Goal: Navigation & Orientation: Understand site structure

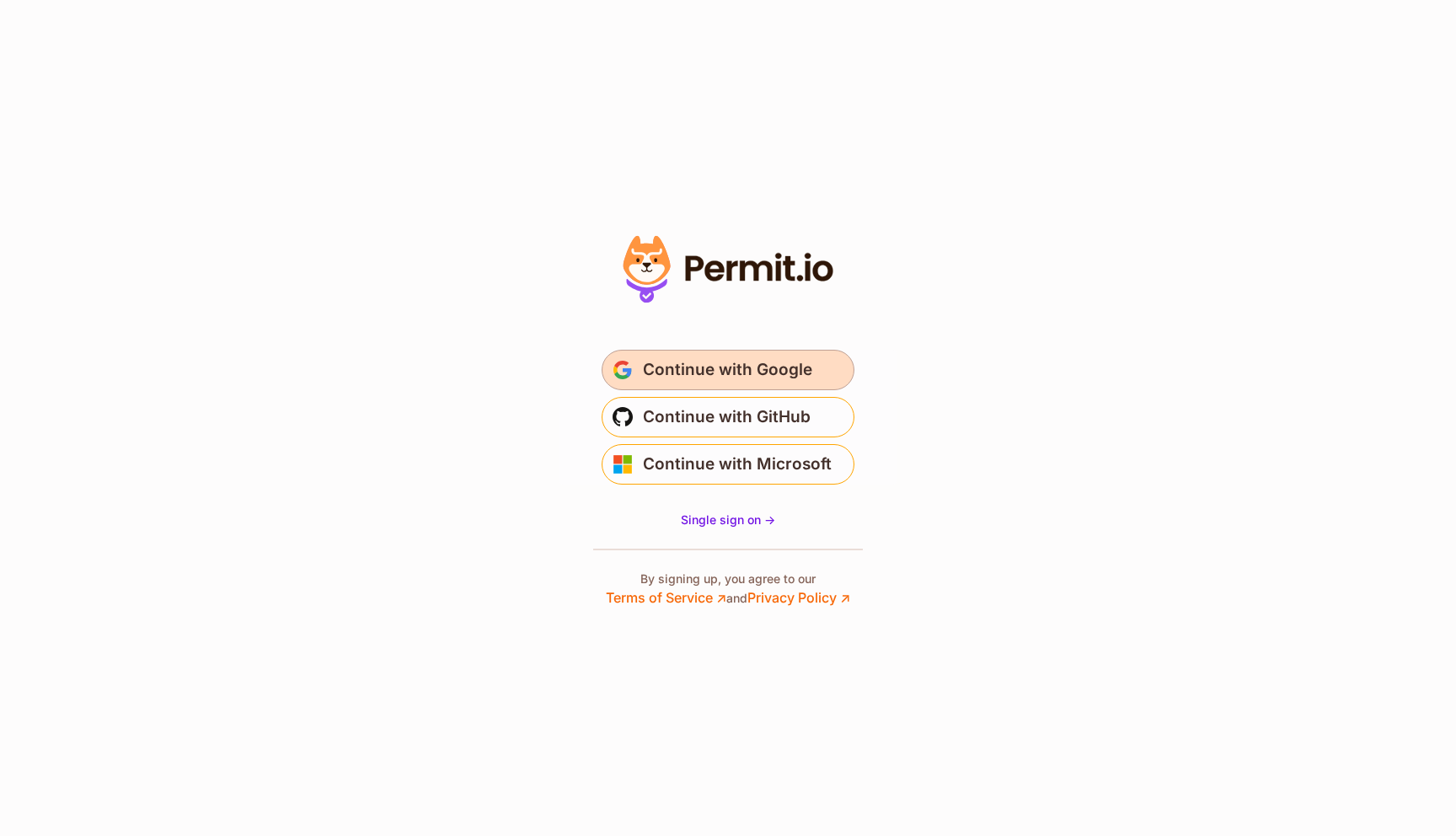
click at [783, 378] on span "Continue with Google" at bounding box center [727, 370] width 170 height 27
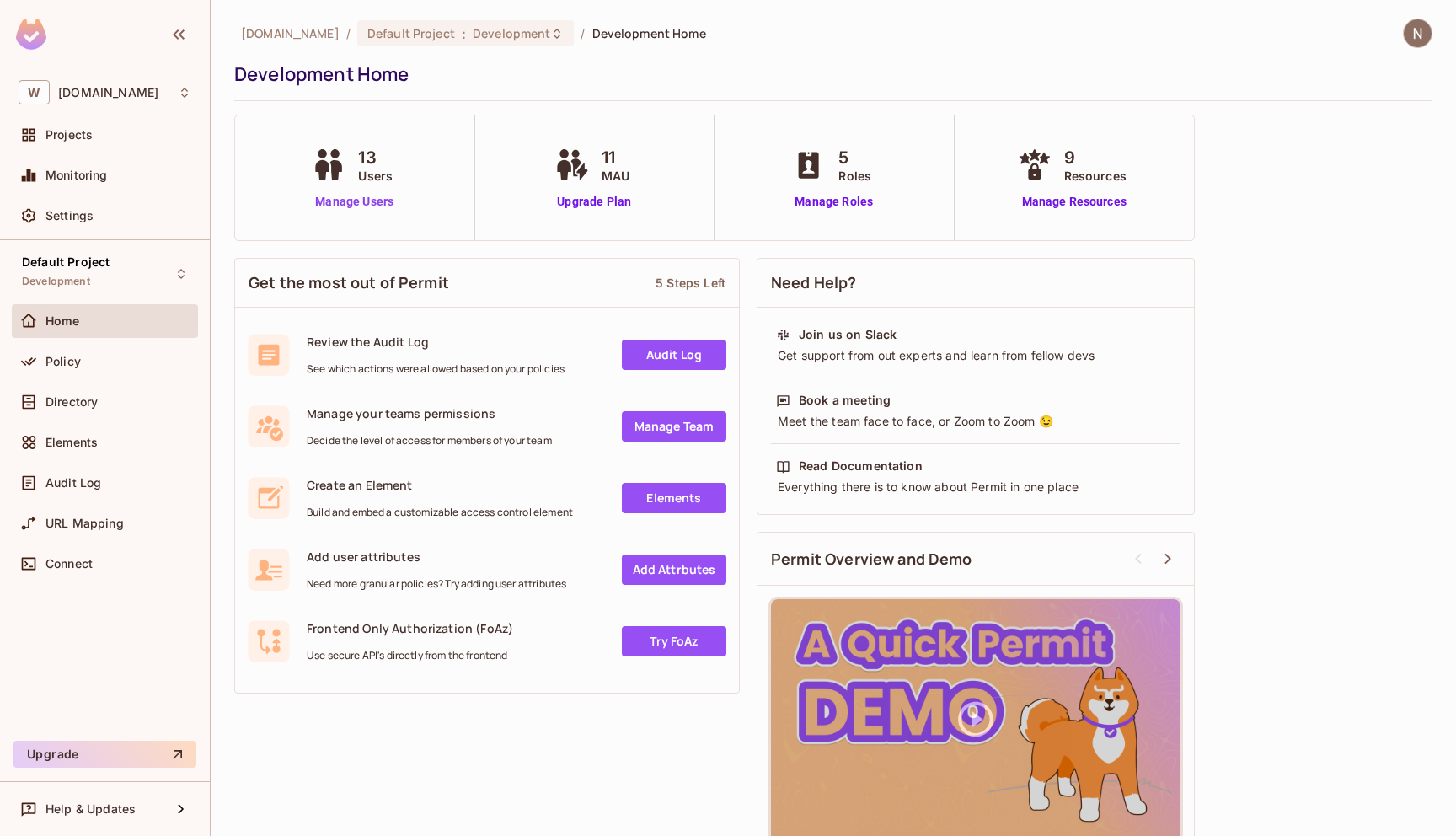
click at [376, 201] on link "Manage Users" at bounding box center [354, 202] width 93 height 18
click at [1085, 195] on link "Manage Resources" at bounding box center [1074, 202] width 121 height 18
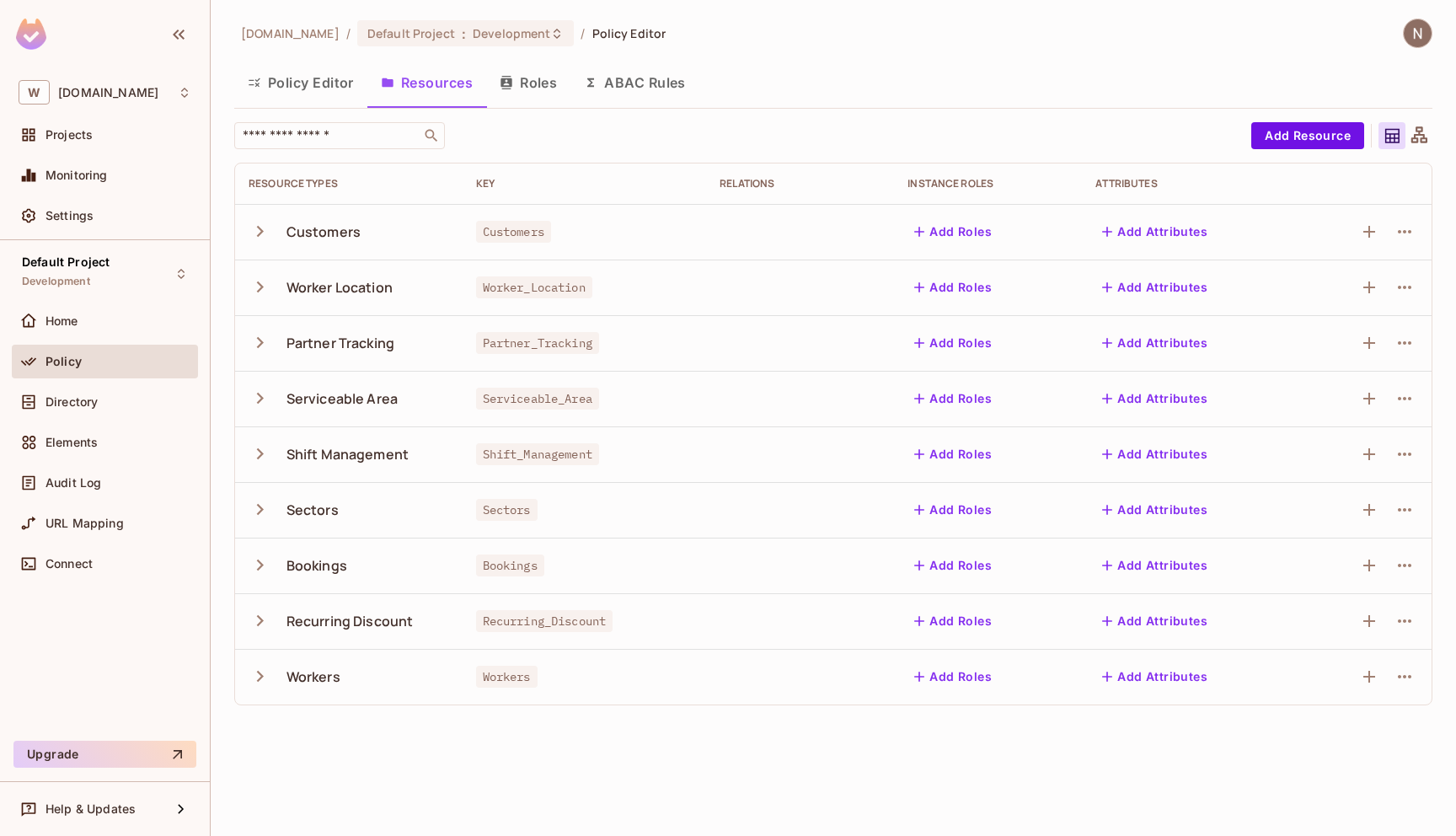
click at [262, 237] on icon "button" at bounding box center [259, 231] width 23 height 23
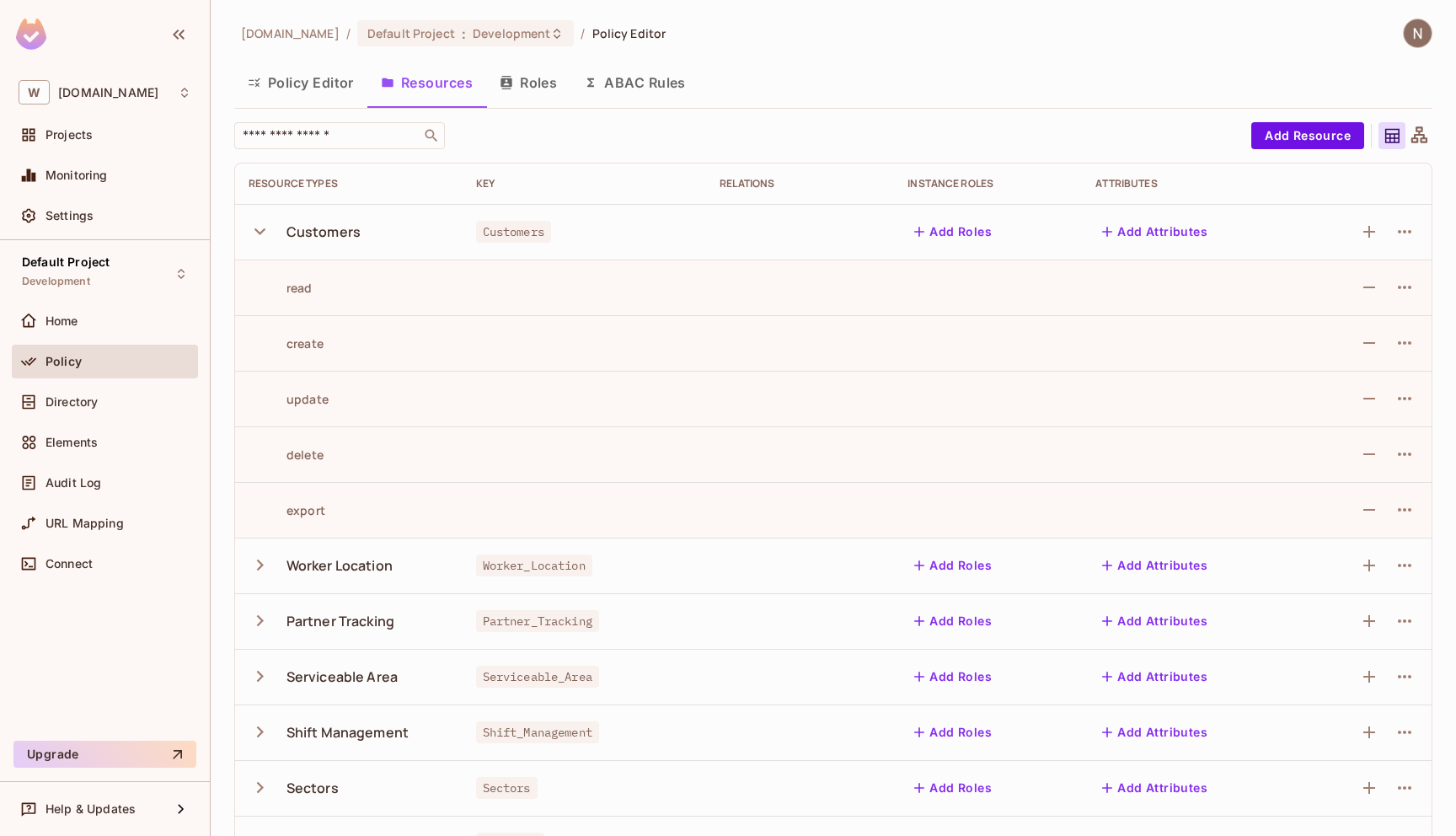
click at [262, 237] on icon "button" at bounding box center [259, 231] width 23 height 23
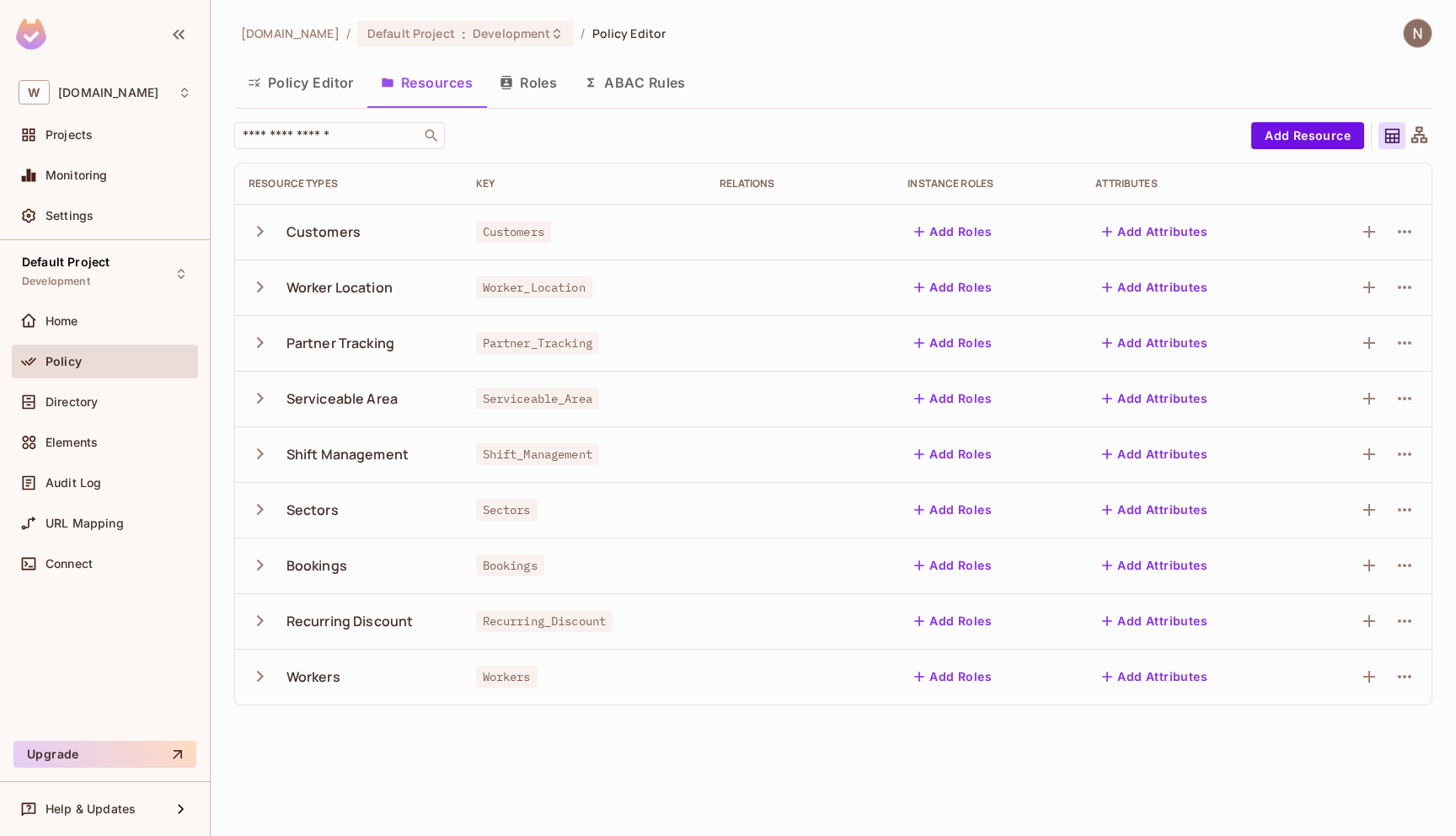
click at [332, 96] on button "Policy Editor" at bounding box center [300, 83] width 133 height 42
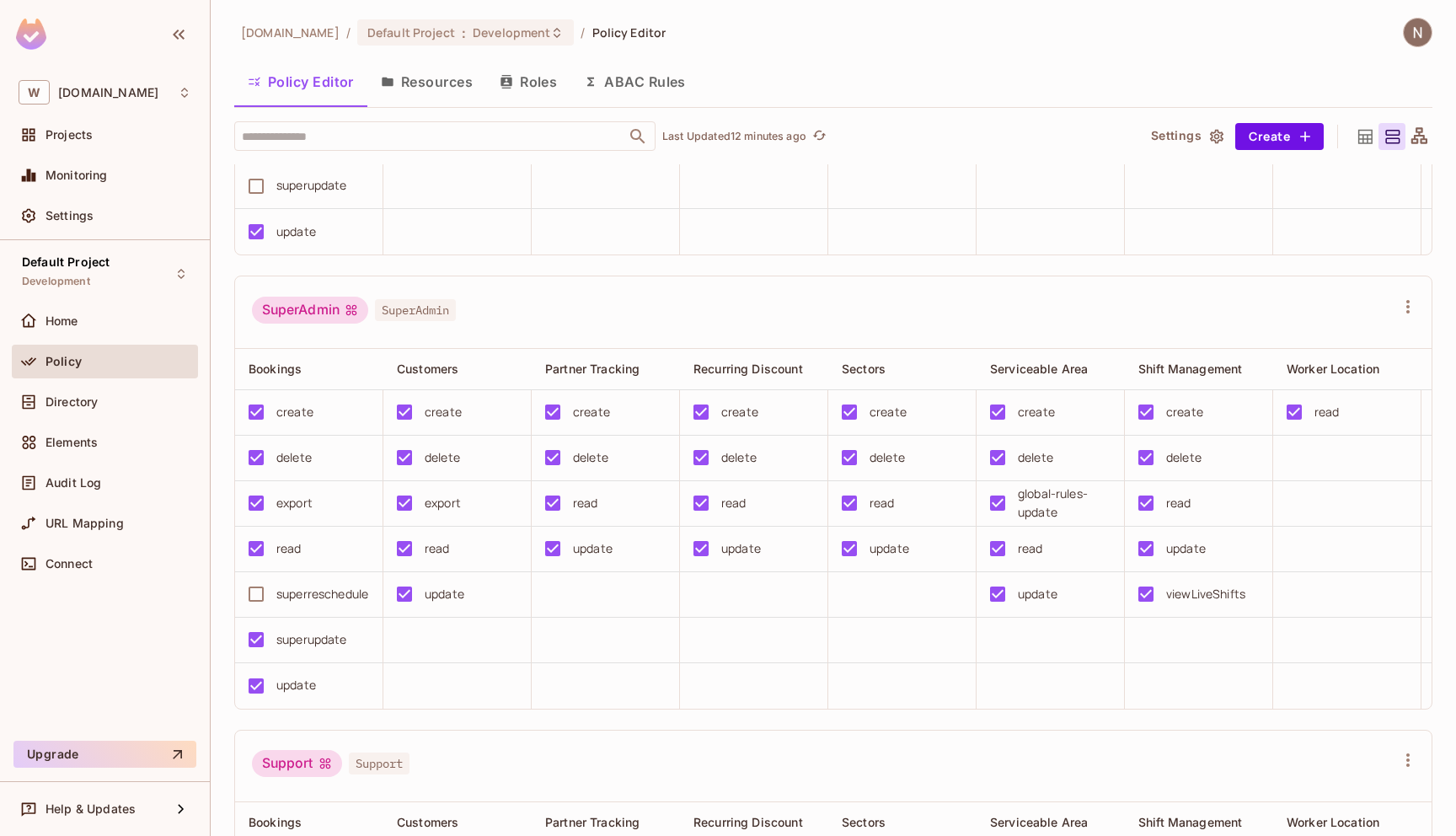
scroll to position [812, 0]
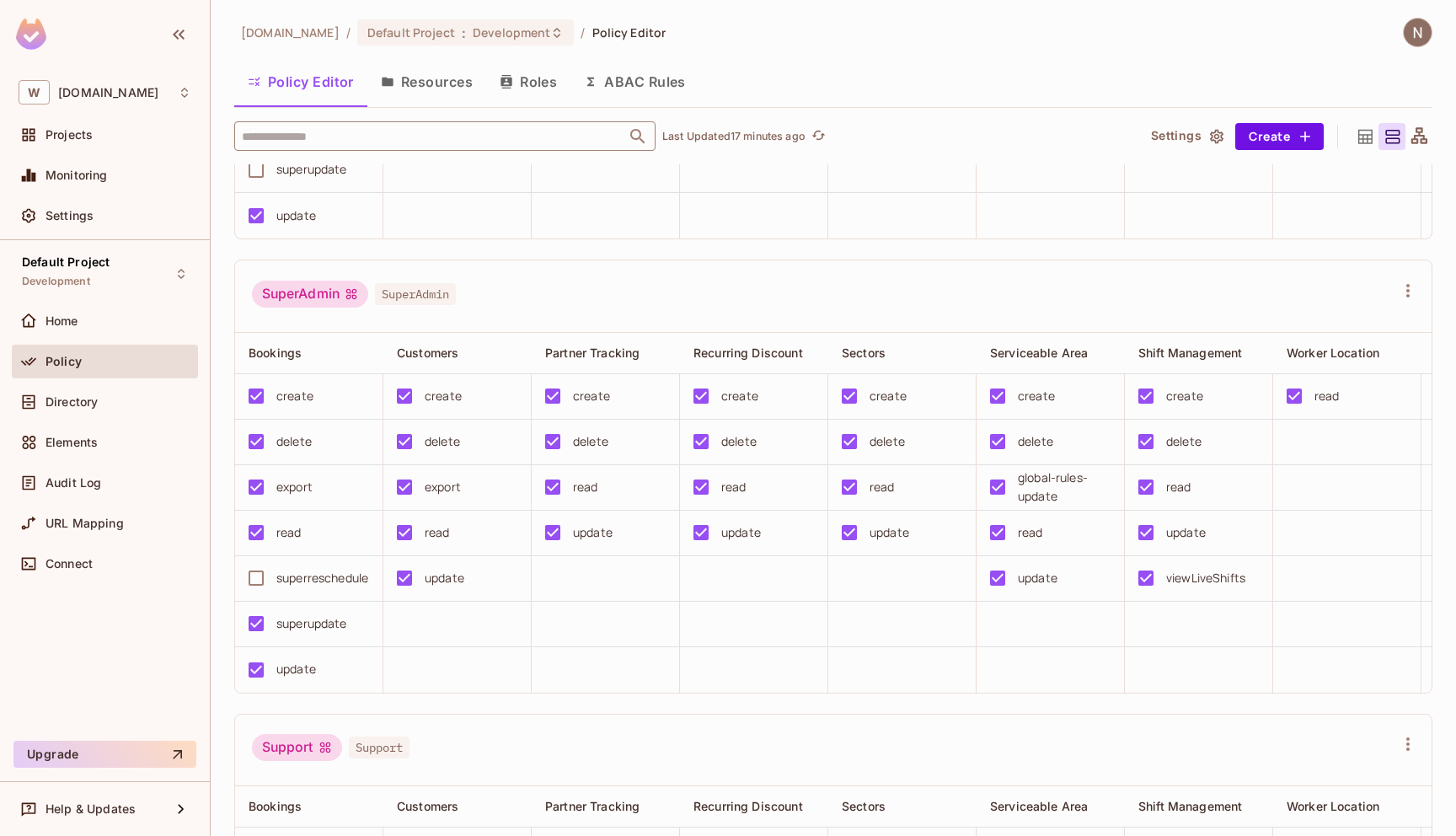
click at [537, 145] on input "text" at bounding box center [430, 136] width 385 height 30
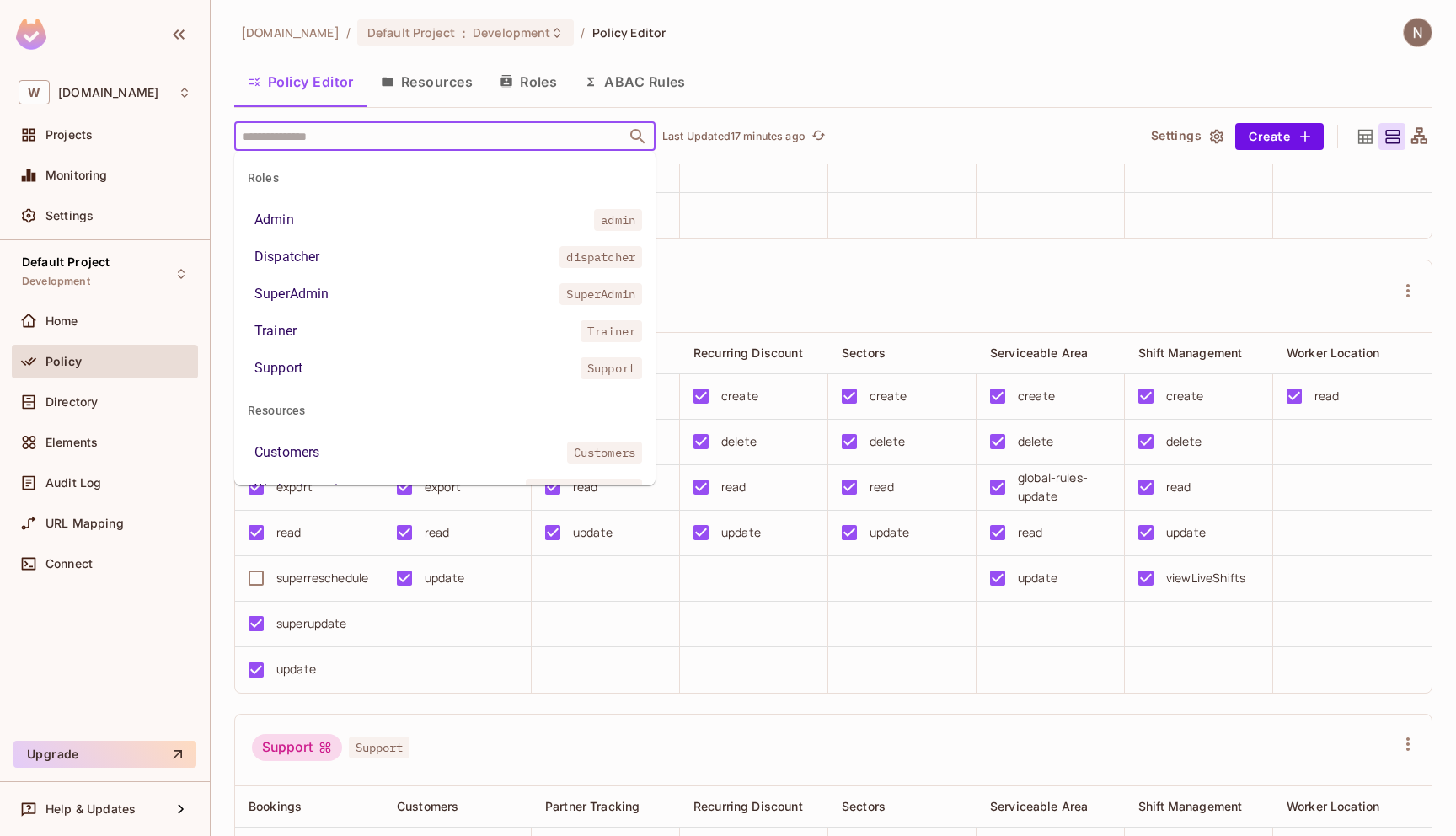
click at [902, 140] on div "​ Last Updated 17 minutes ago" at bounding box center [678, 136] width 888 height 30
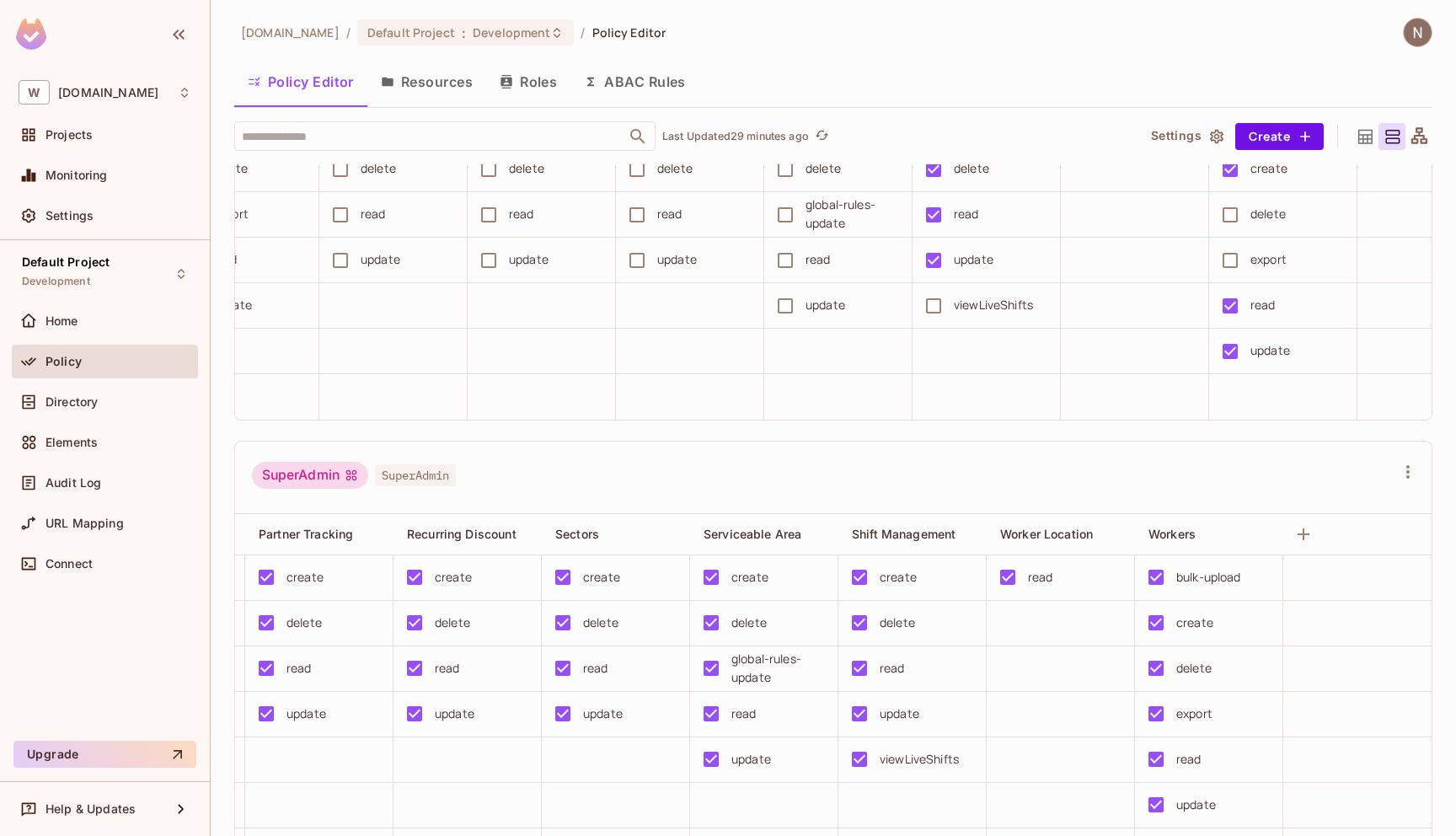
scroll to position [0, 0]
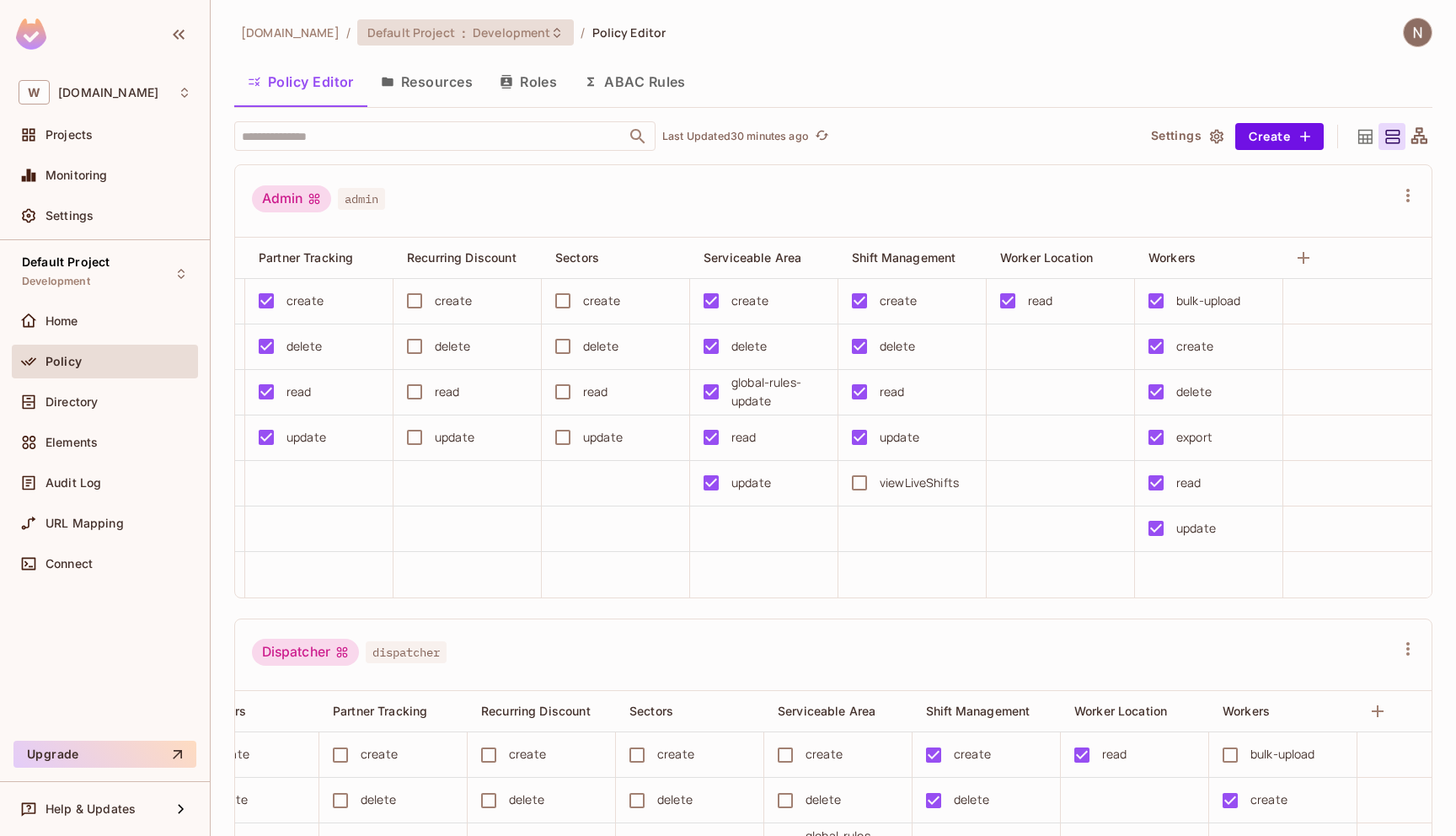
click at [494, 29] on span "Development" at bounding box center [511, 33] width 78 height 16
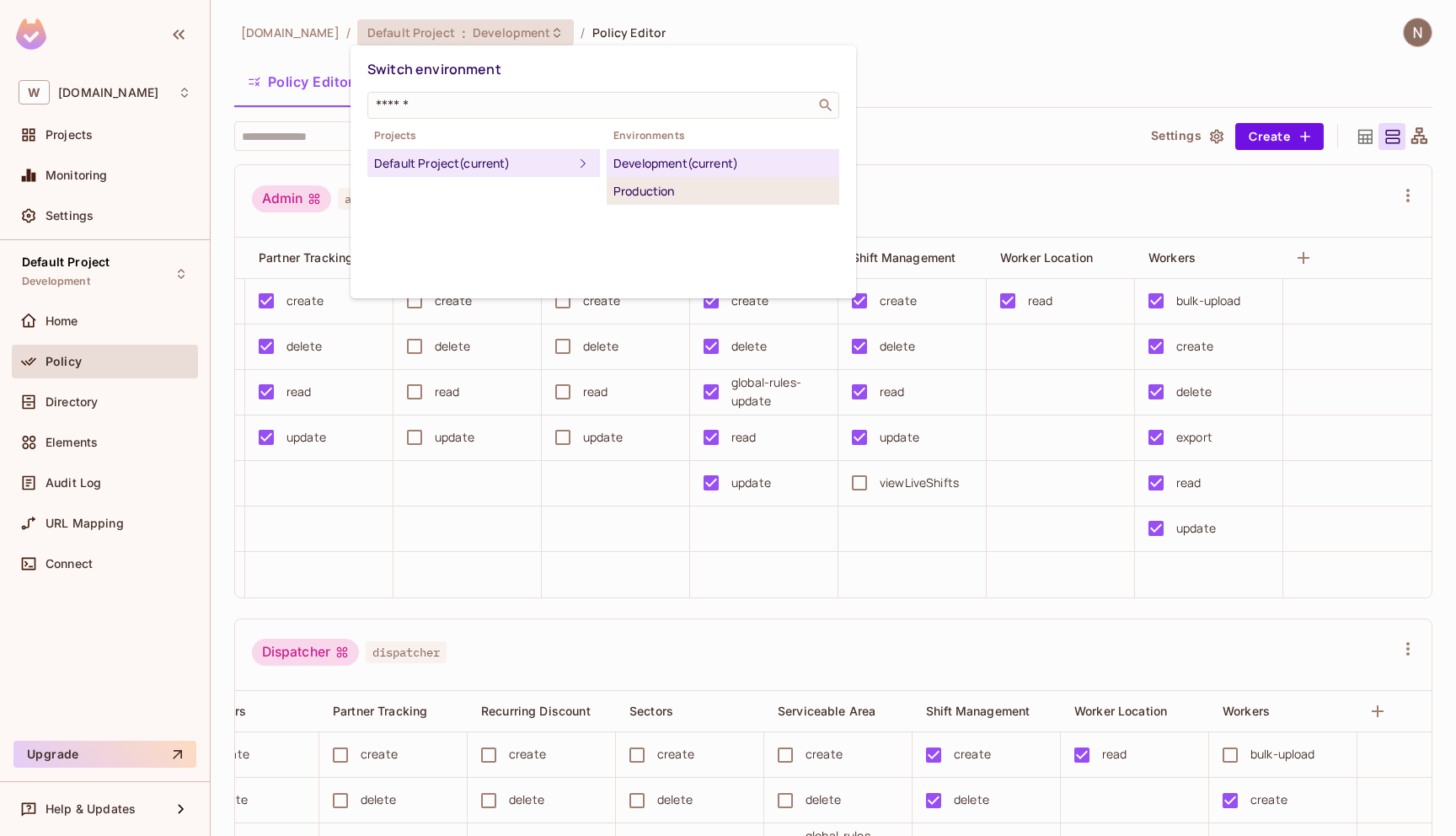
click at [655, 195] on div "Production" at bounding box center [723, 191] width 219 height 20
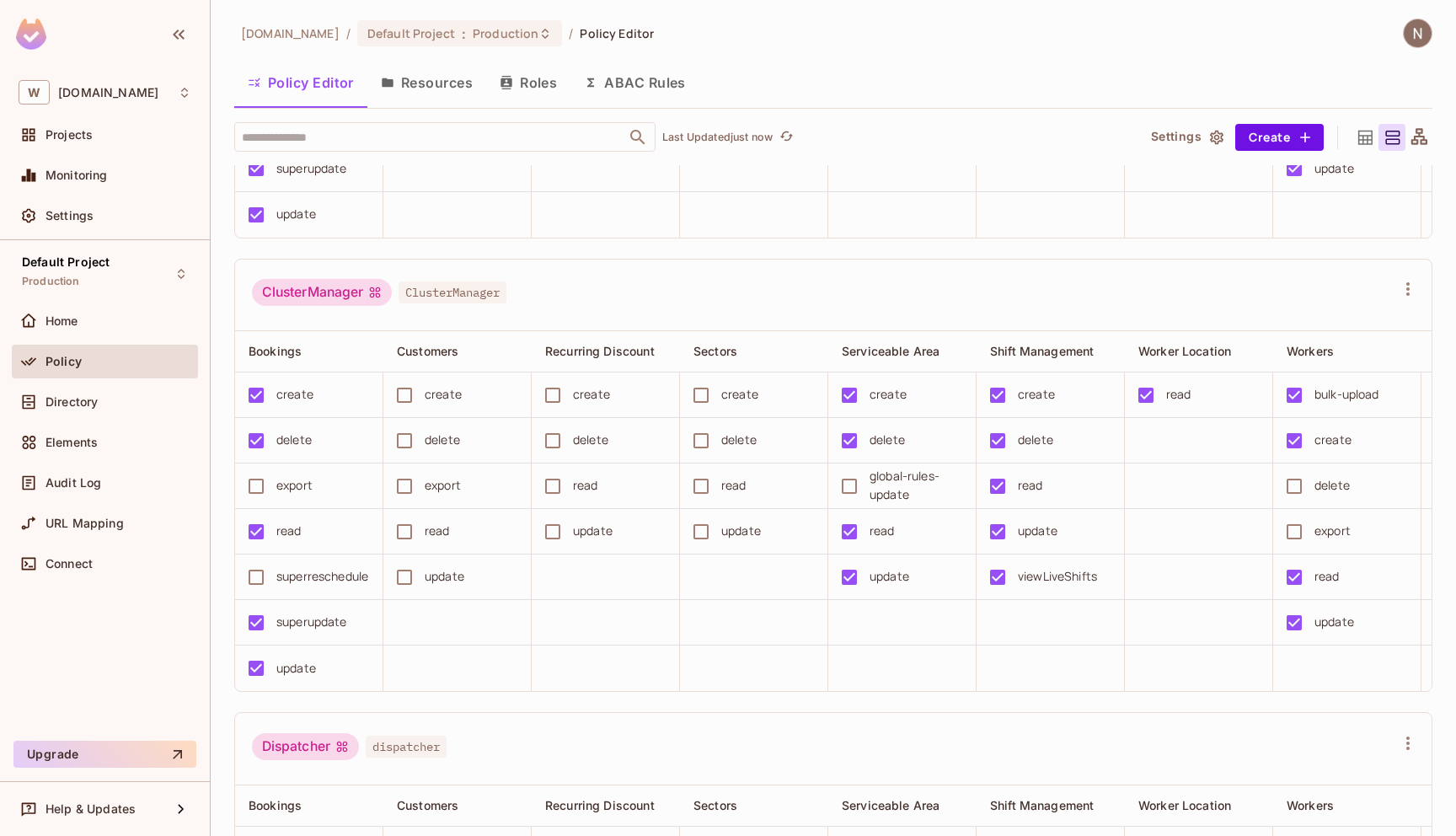
scroll to position [374, 0]
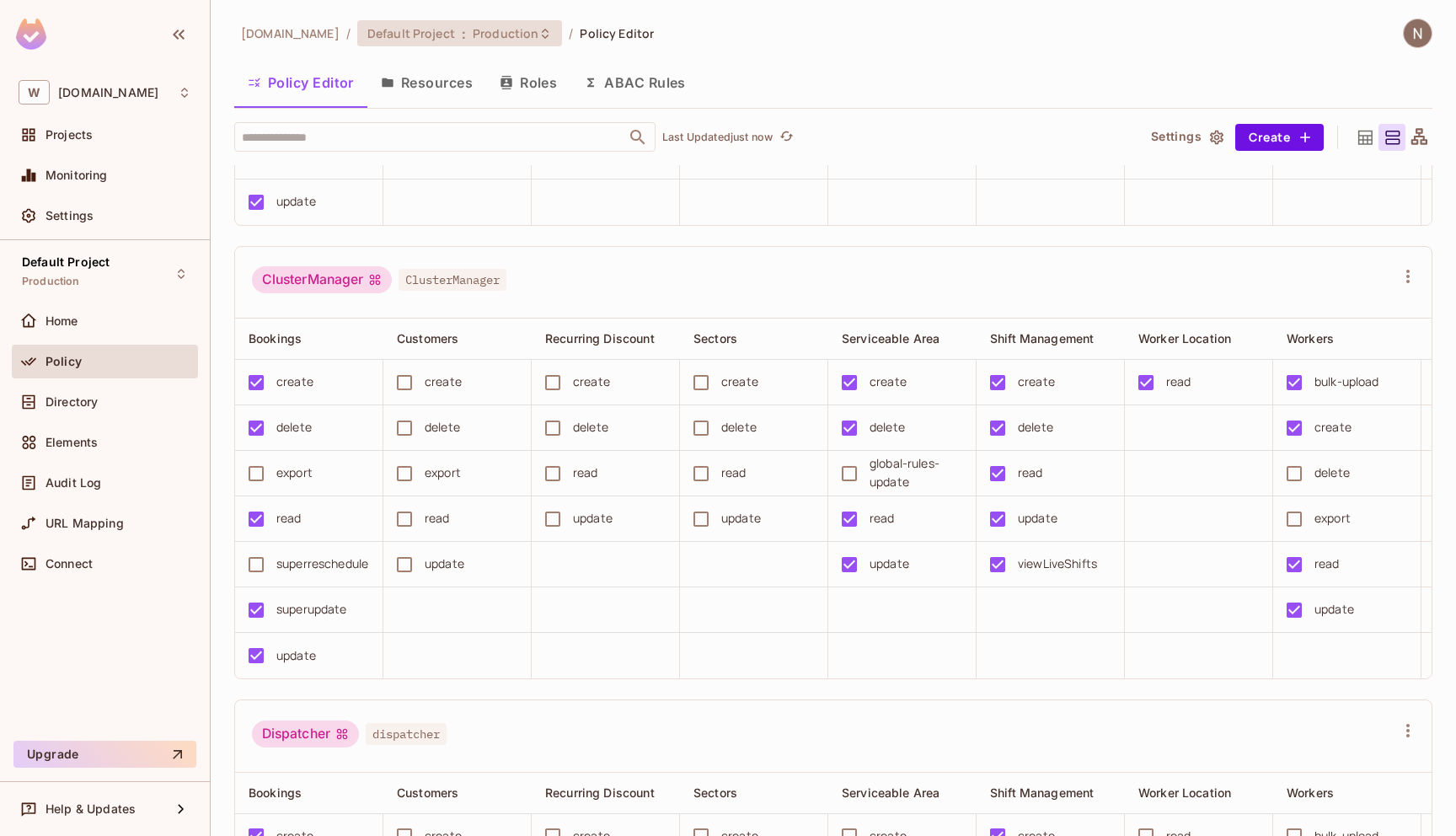
click at [472, 32] on span "Production" at bounding box center [505, 34] width 65 height 16
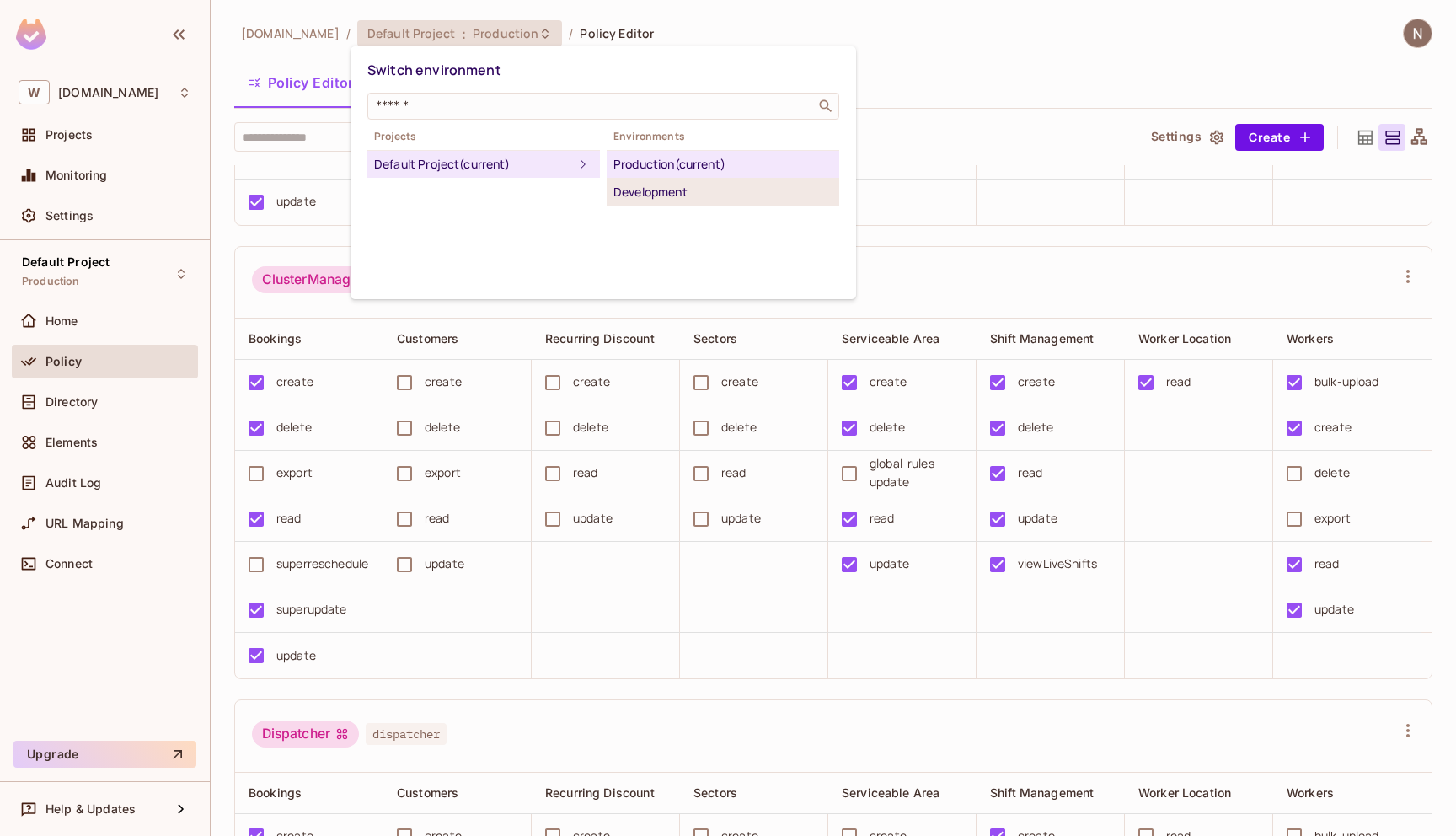
click at [663, 192] on div "Development" at bounding box center [723, 192] width 219 height 20
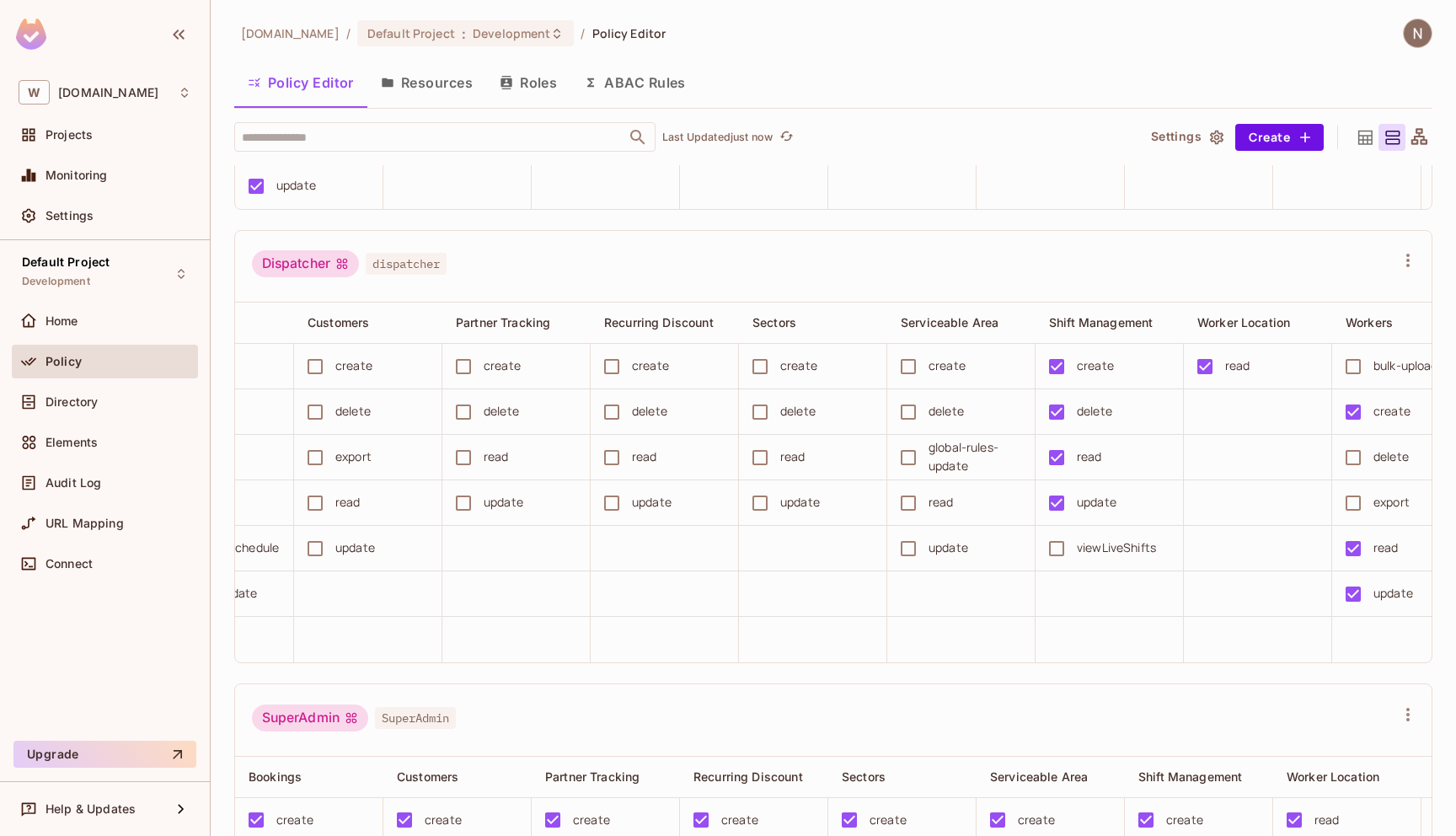
scroll to position [0, 65]
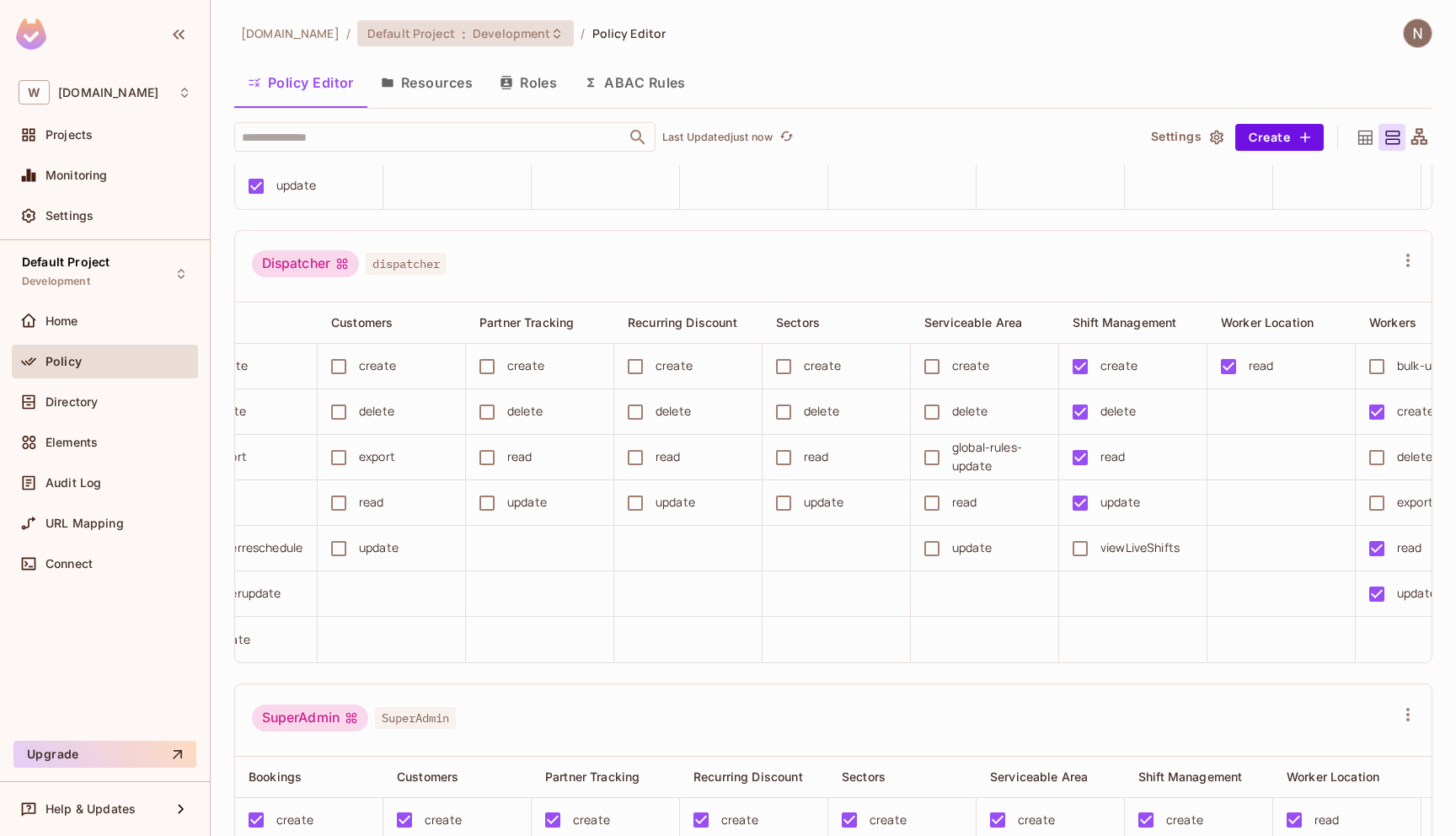
click at [503, 37] on span "Development" at bounding box center [511, 34] width 78 height 16
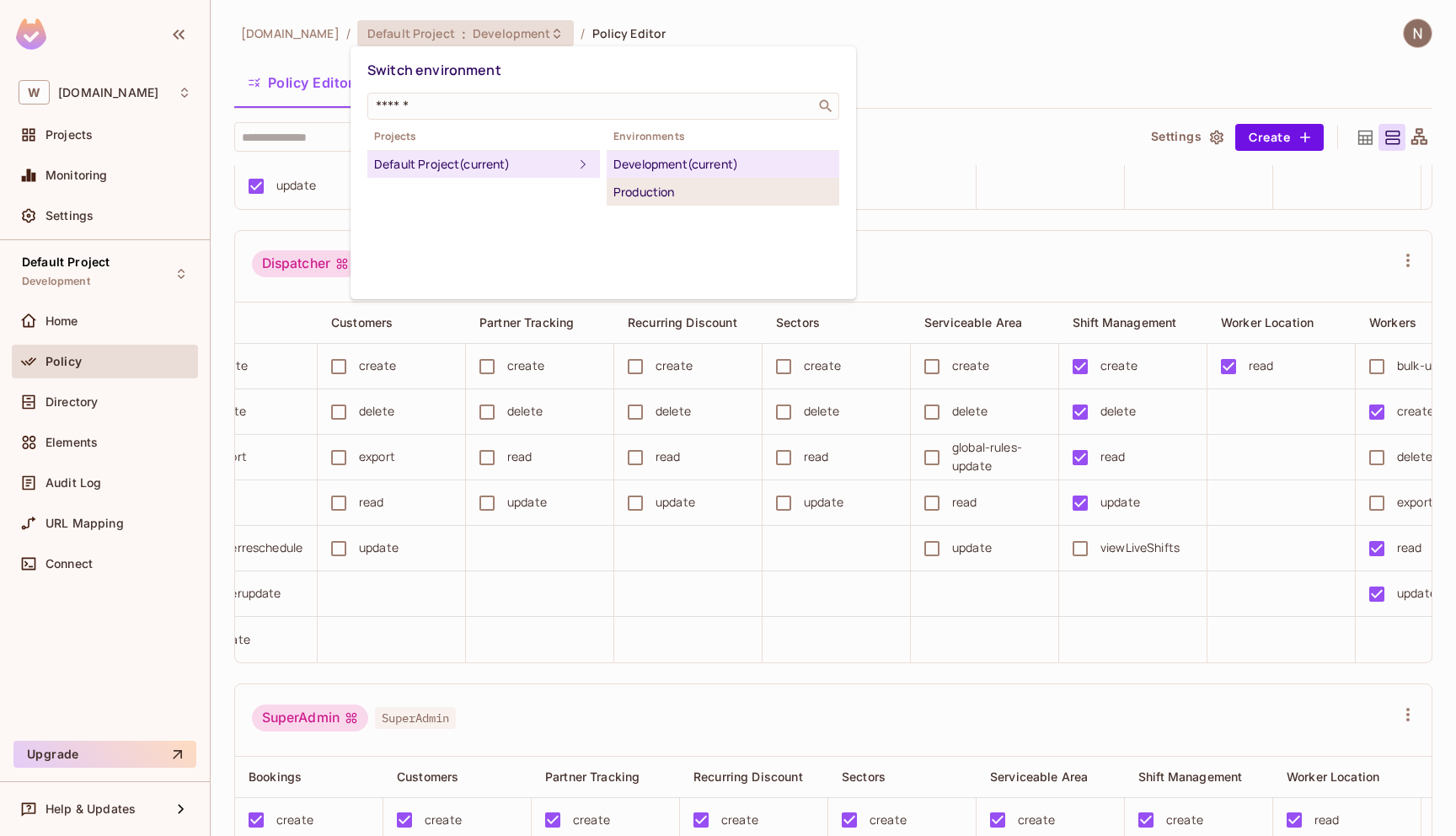
click at [663, 193] on div "Production" at bounding box center [723, 192] width 219 height 20
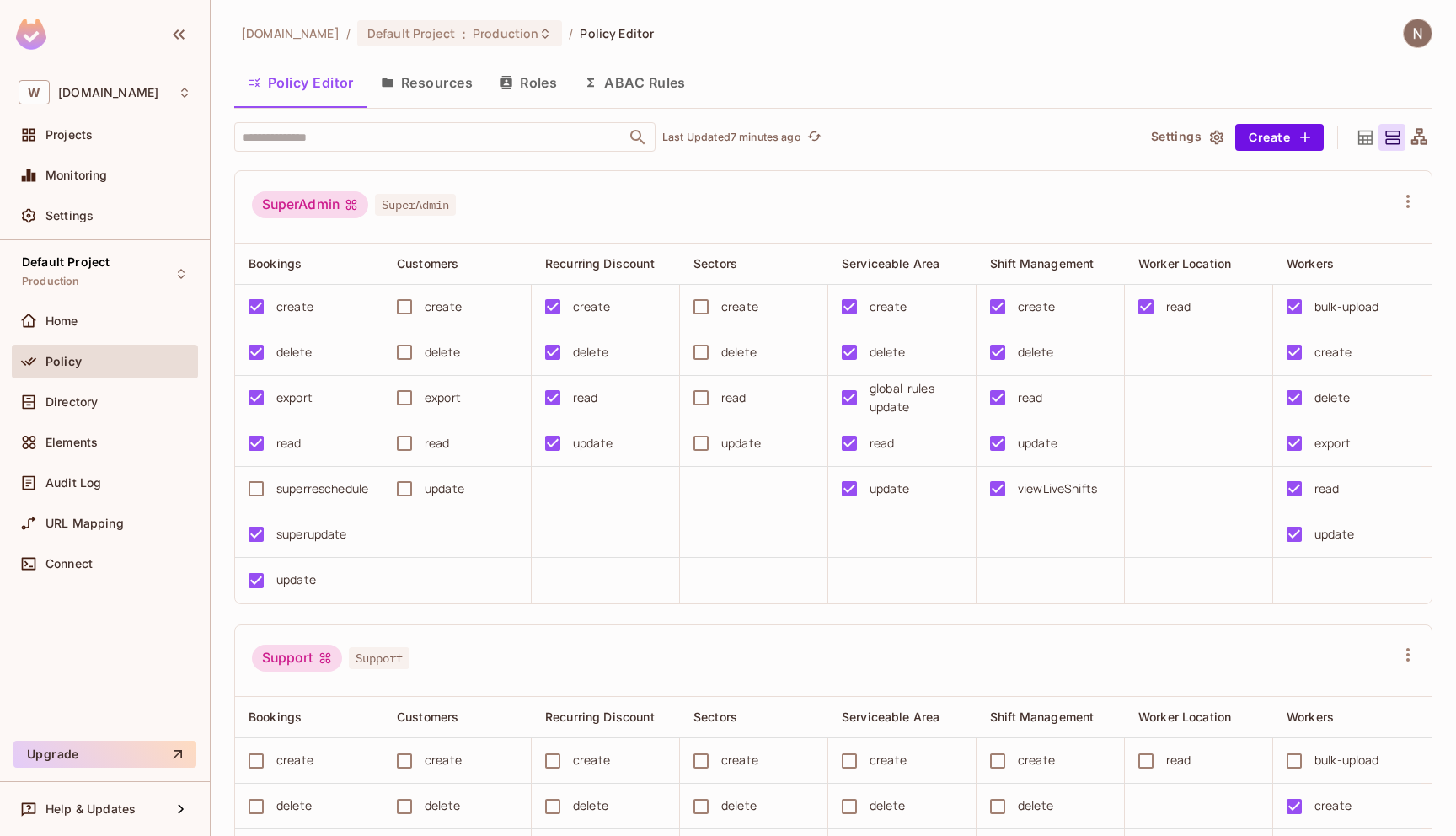
scroll to position [1804, 0]
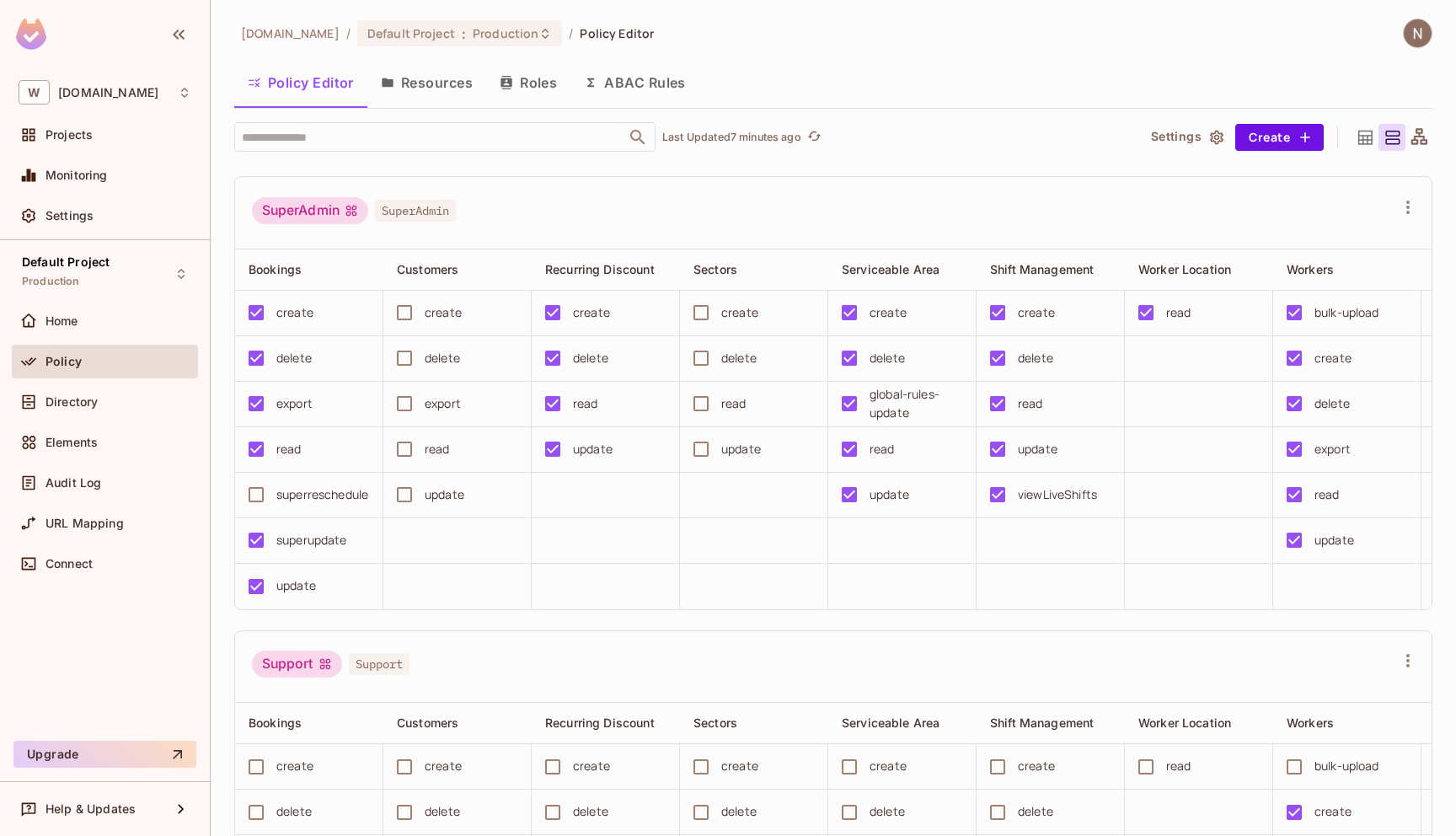
click at [748, 442] on div "update" at bounding box center [742, 449] width 40 height 18
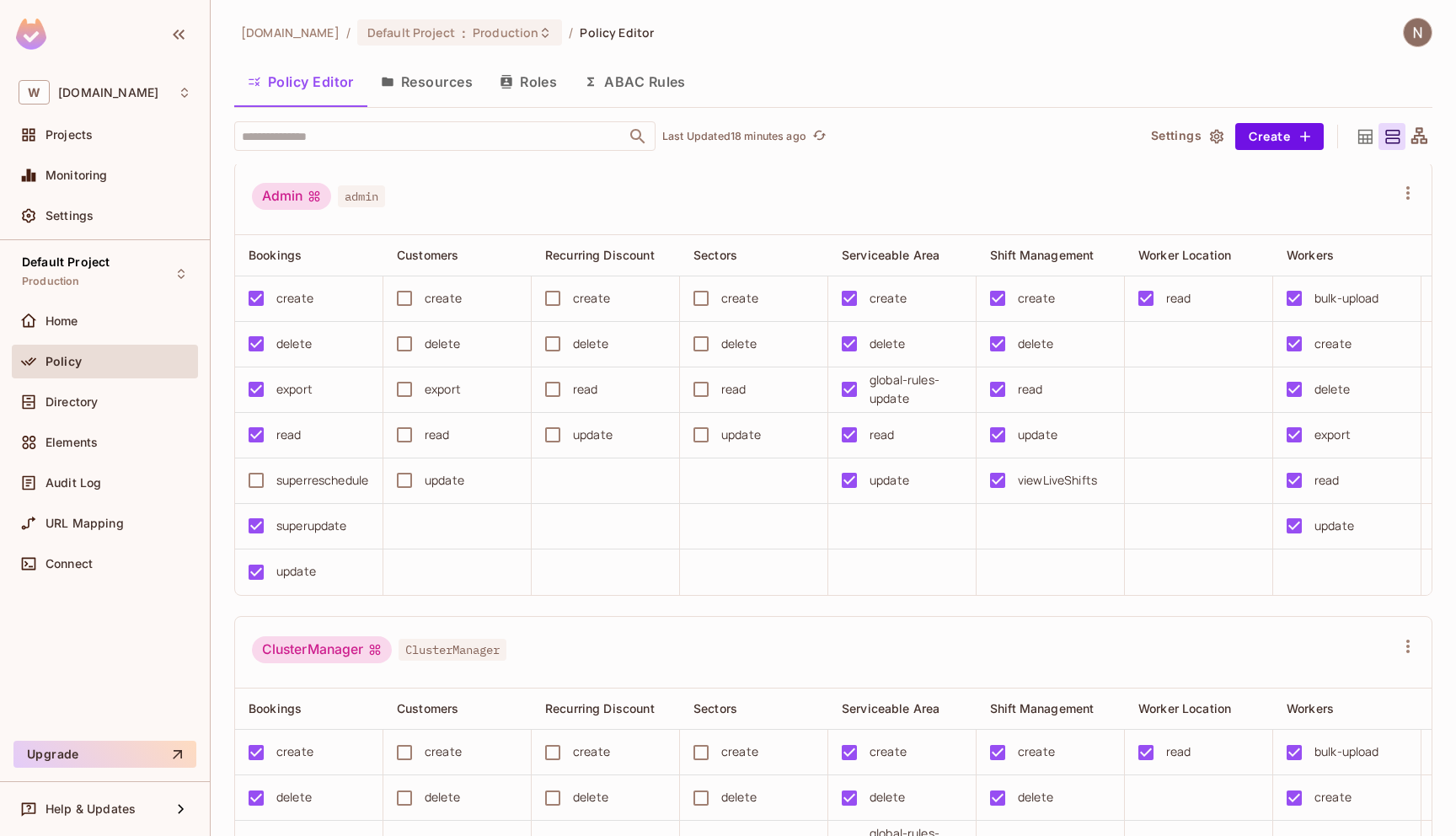
scroll to position [0, 0]
